Goal: Find specific page/section: Find specific page/section

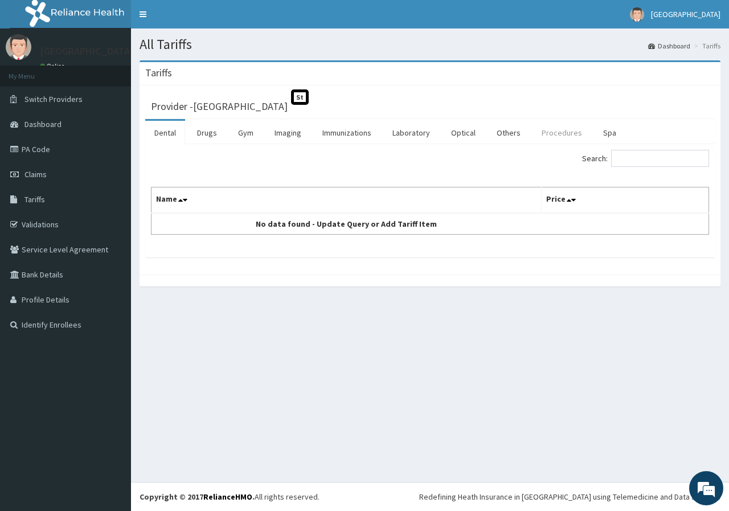
click at [556, 136] on link "Procedures" at bounding box center [561, 133] width 59 height 24
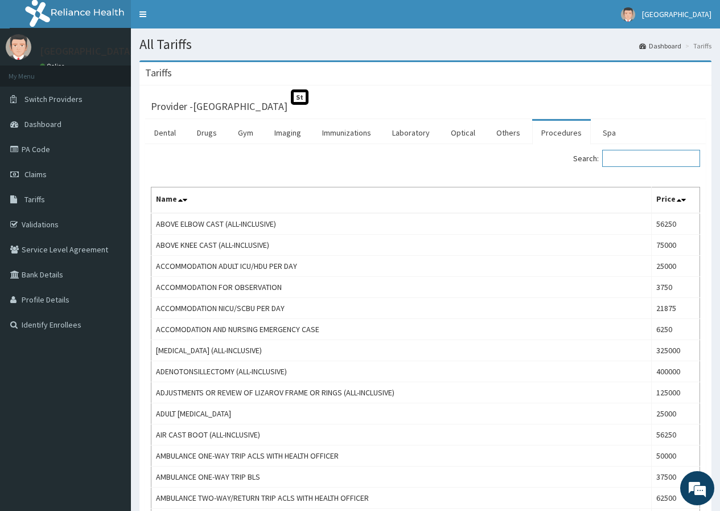
click at [654, 156] on input "Search:" at bounding box center [651, 158] width 98 height 17
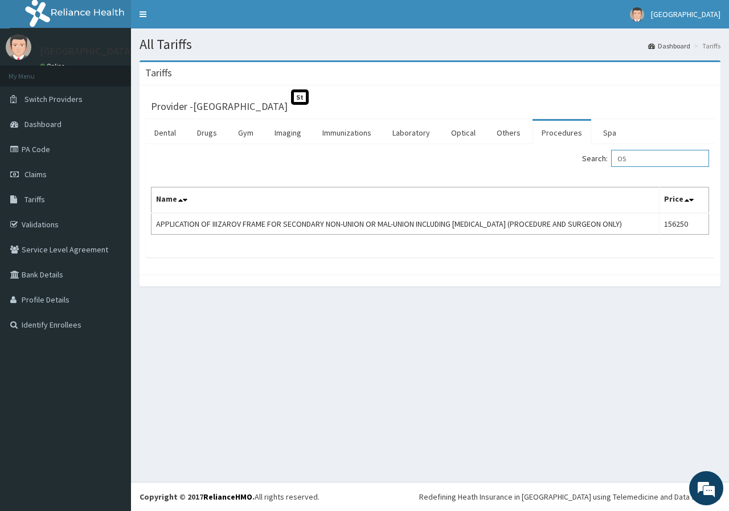
type input "O"
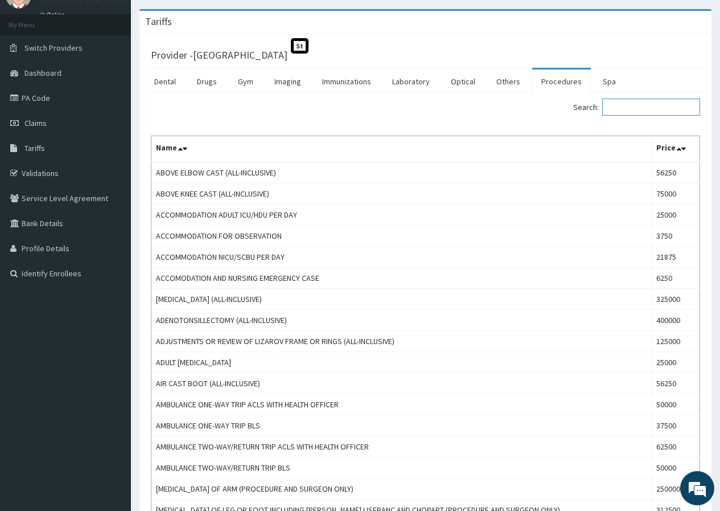
scroll to position [30, 0]
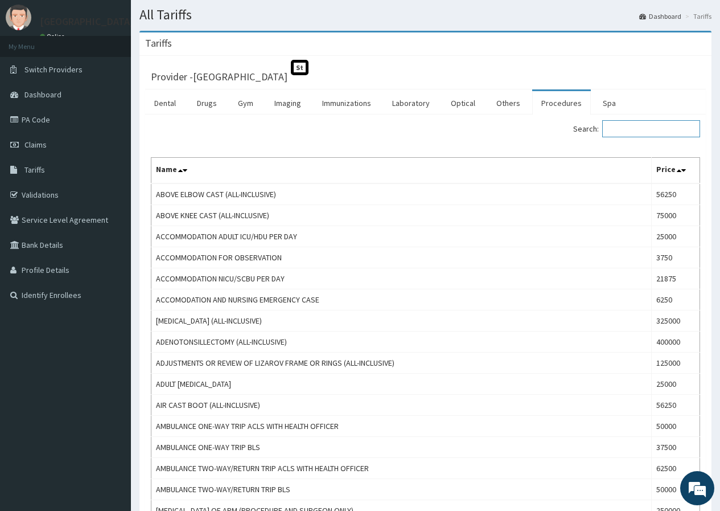
click at [651, 122] on input "Search:" at bounding box center [651, 128] width 98 height 17
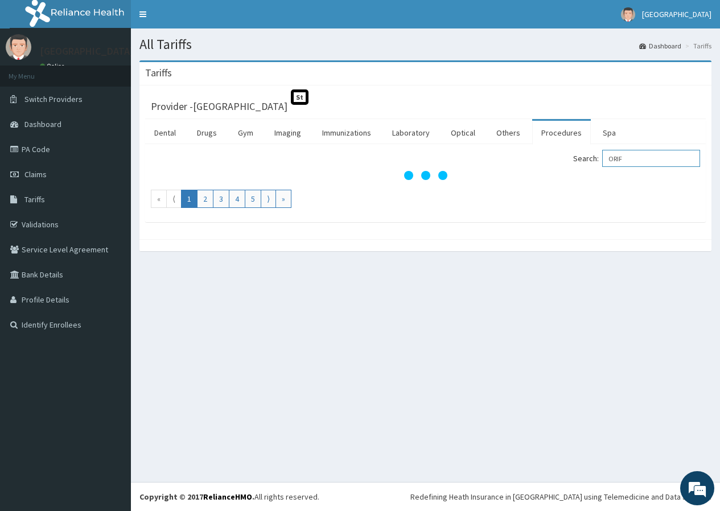
scroll to position [0, 0]
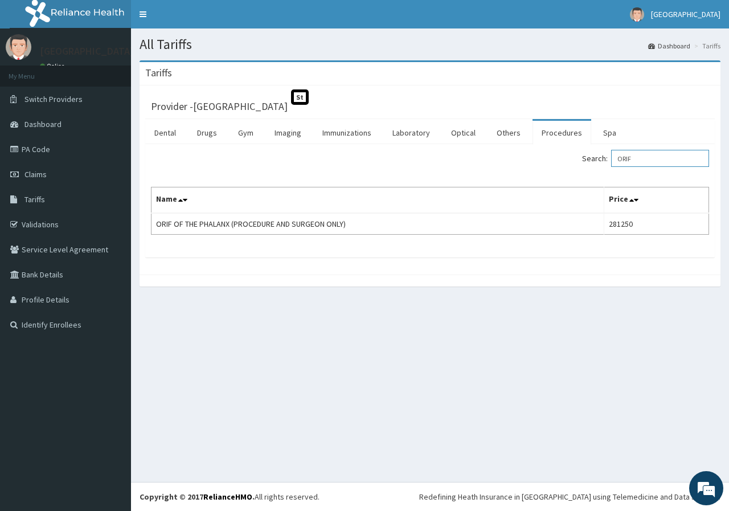
click at [652, 158] on input "ORIF" at bounding box center [660, 158] width 98 height 17
type input "O"
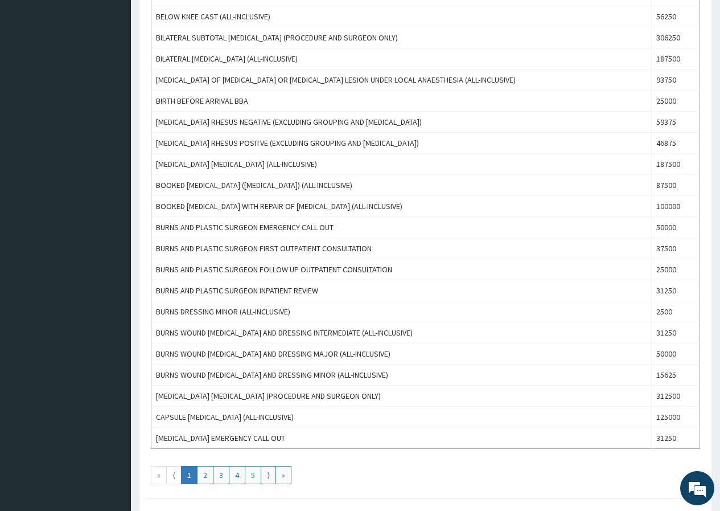
scroll to position [884, 0]
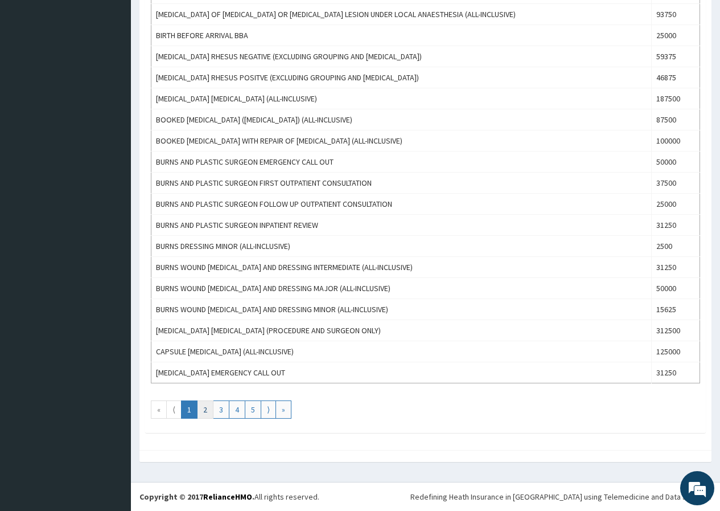
click at [203, 409] on link "2" at bounding box center [205, 409] width 17 height 18
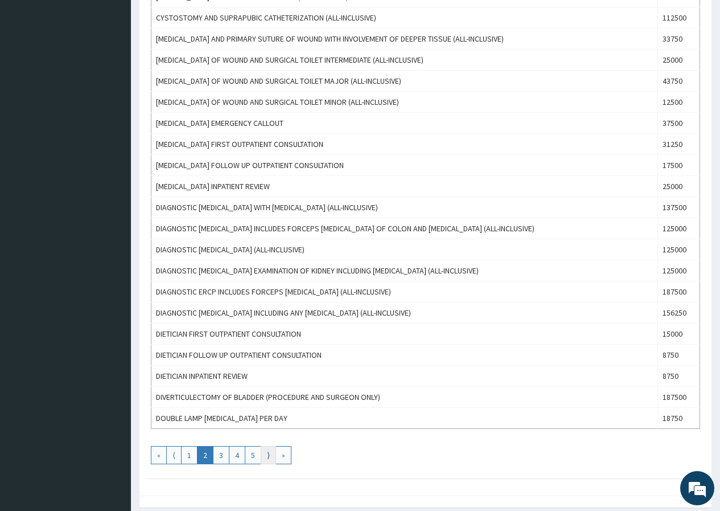
scroll to position [941, 0]
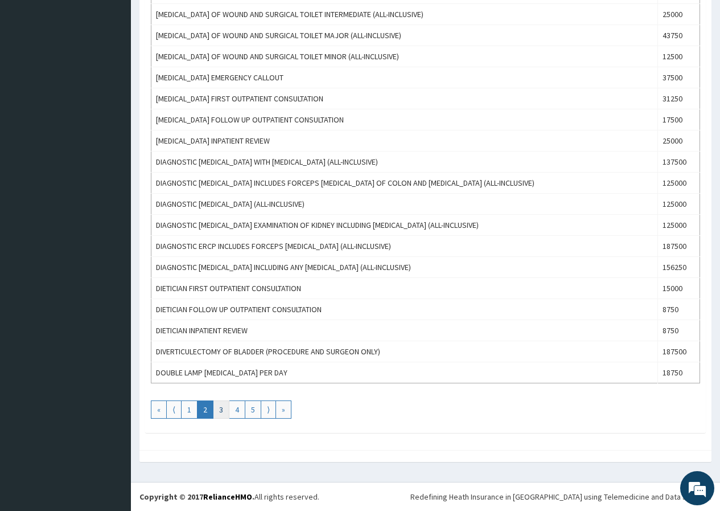
click at [220, 412] on link "3" at bounding box center [221, 409] width 17 height 18
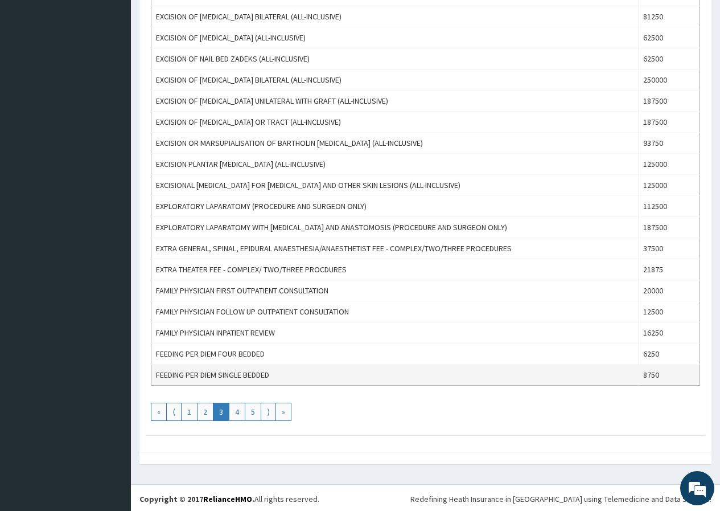
scroll to position [884, 0]
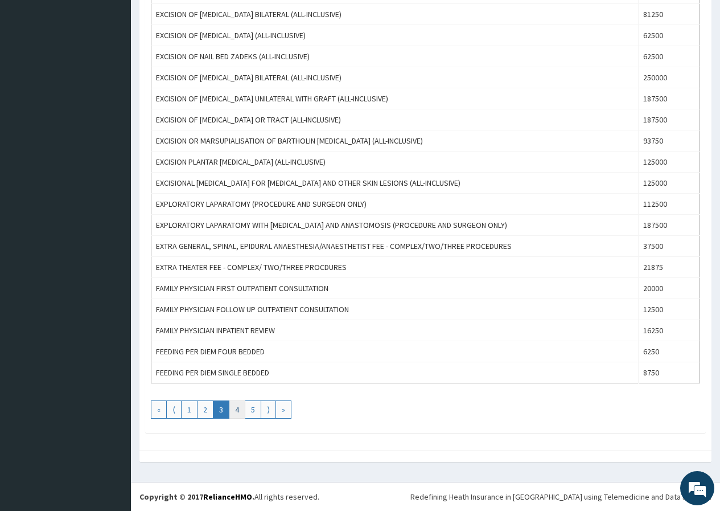
click at [235, 412] on link "4" at bounding box center [237, 409] width 17 height 18
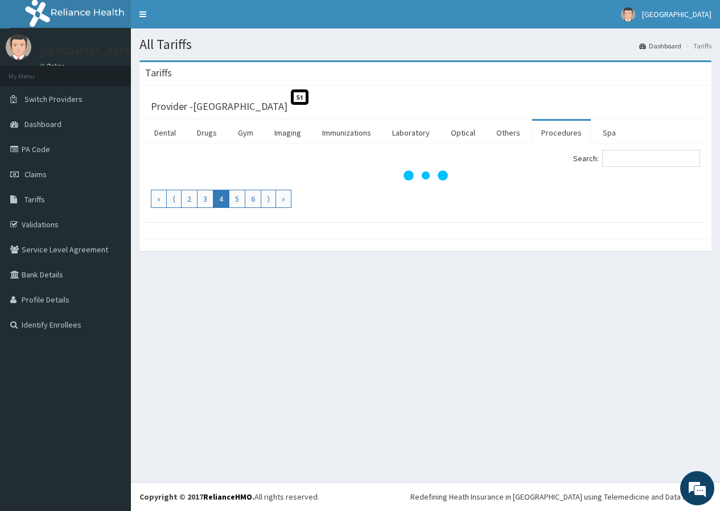
scroll to position [0, 0]
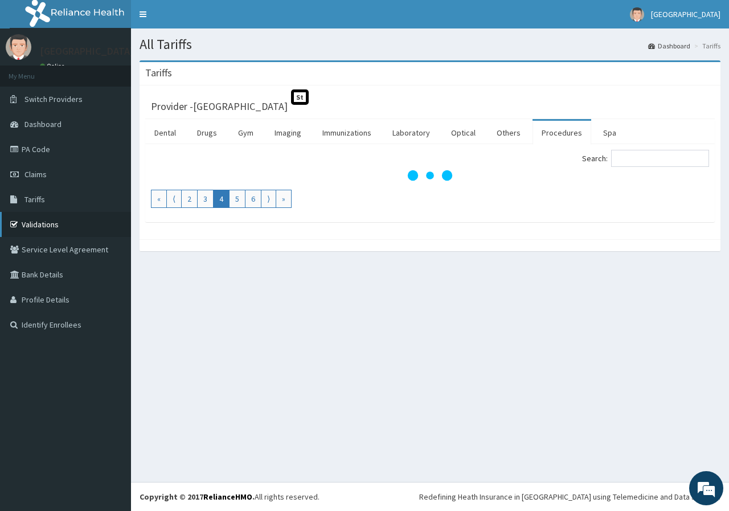
click at [36, 223] on link "Validations" at bounding box center [65, 224] width 131 height 25
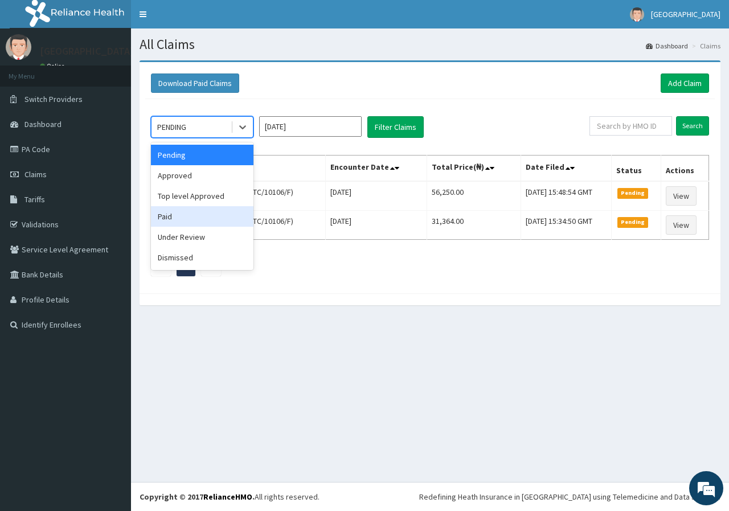
click at [221, 211] on div "Paid" at bounding box center [202, 216] width 102 height 20
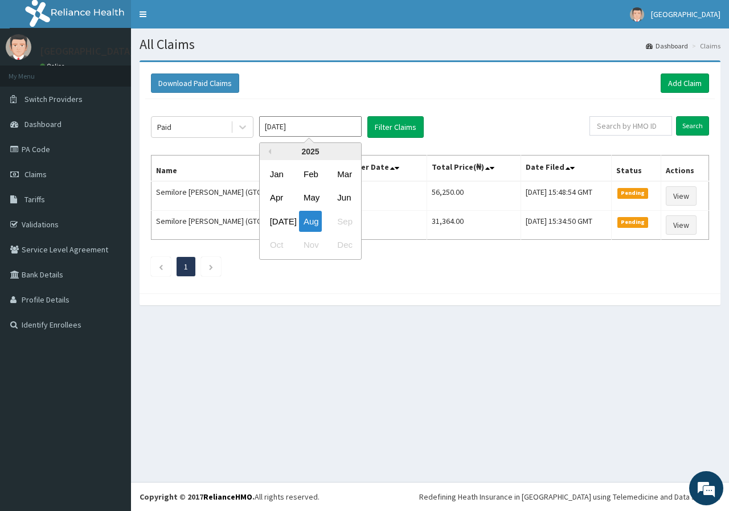
click at [345, 127] on input "[DATE]" at bounding box center [310, 126] width 102 height 20
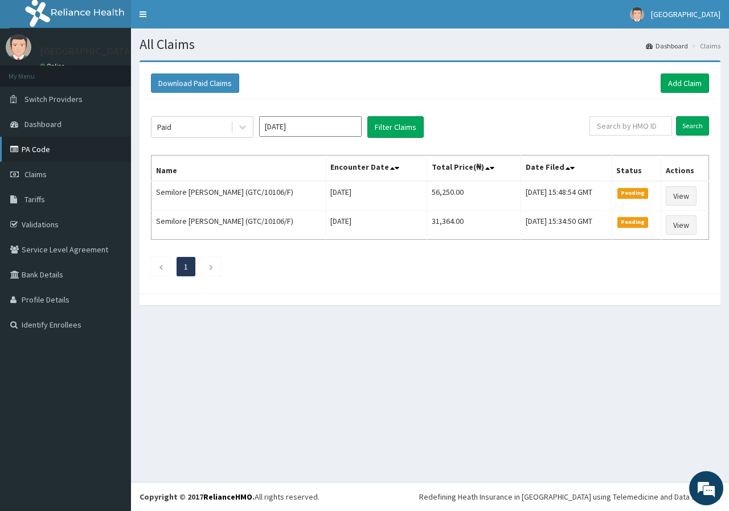
click at [56, 158] on link "PA Code" at bounding box center [65, 149] width 131 height 25
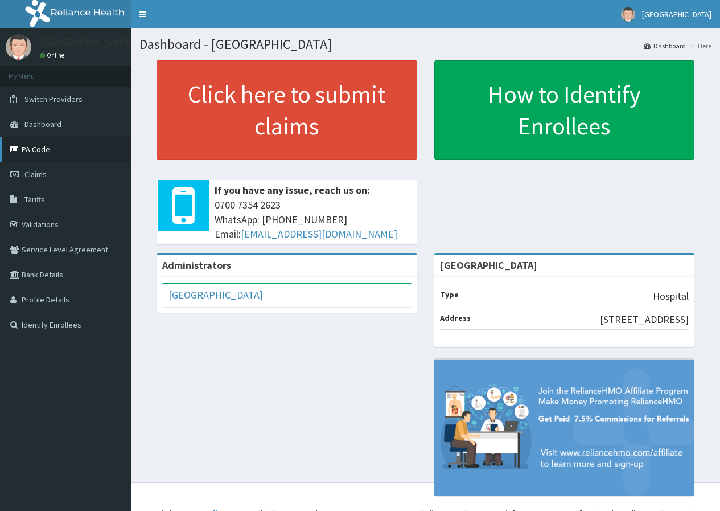
click at [51, 161] on link "PA Code" at bounding box center [65, 149] width 131 height 25
